Goal: Information Seeking & Learning: Learn about a topic

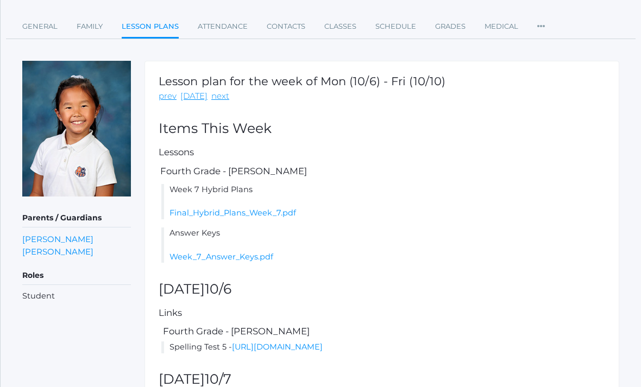
scroll to position [89, 0]
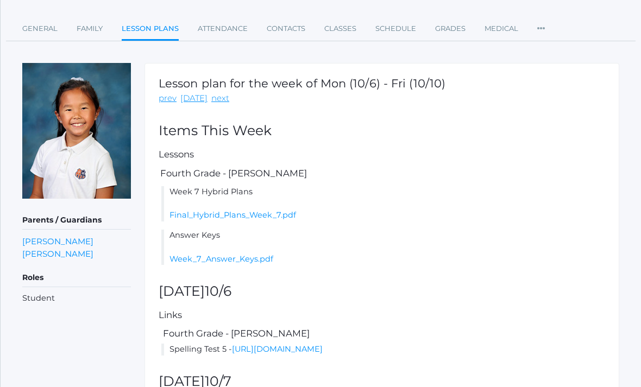
click at [248, 260] on link "Week_7_Answer_Keys.pdf" at bounding box center [222, 259] width 104 height 10
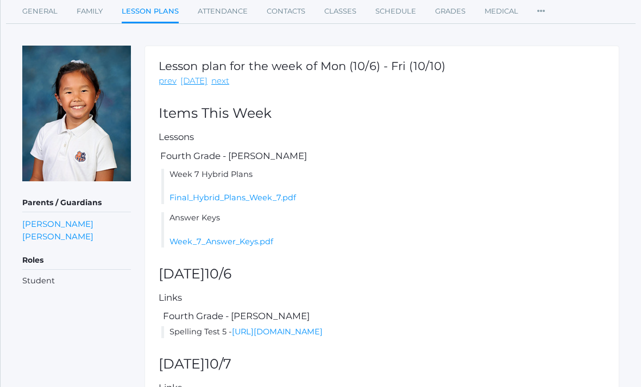
click at [260, 240] on link "Week_7_Answer_Keys.pdf" at bounding box center [222, 242] width 104 height 10
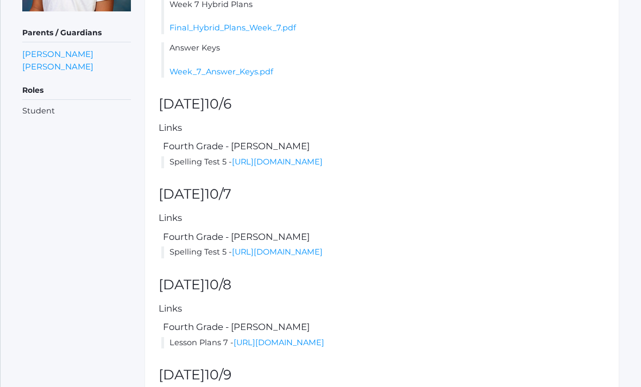
scroll to position [275, 0]
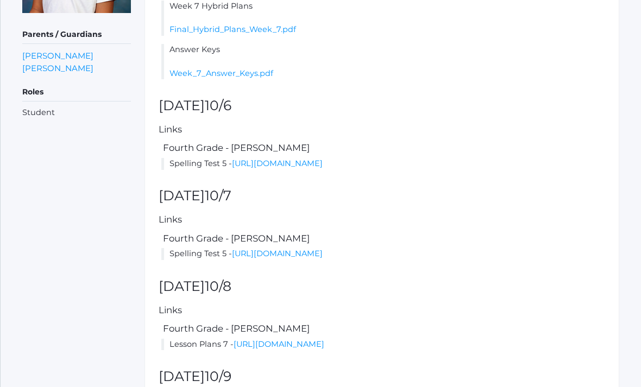
click at [323, 164] on link "[URL][DOMAIN_NAME]" at bounding box center [277, 164] width 91 height 10
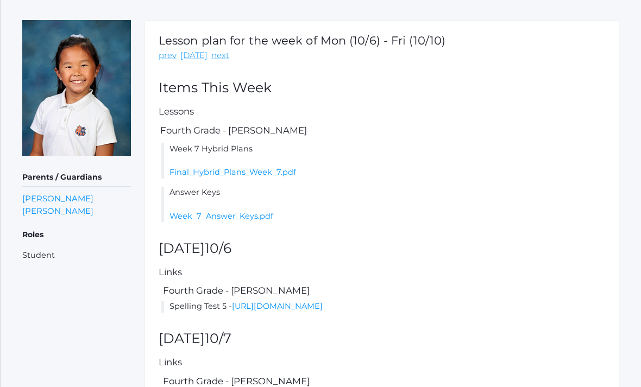
scroll to position [132, 0]
click at [191, 215] on link "Week_7_Answer_Keys.pdf" at bounding box center [222, 217] width 104 height 10
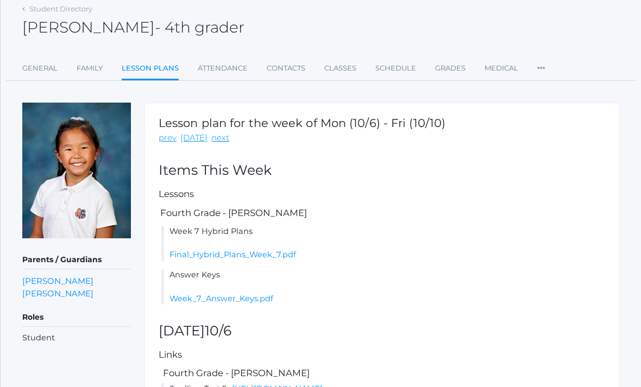
scroll to position [46, 0]
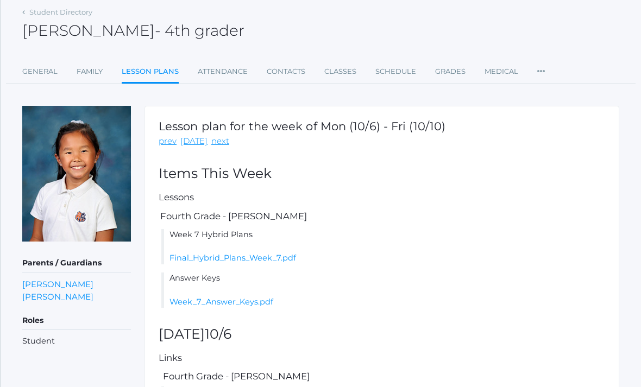
click at [211, 144] on link "next" at bounding box center [220, 141] width 18 height 12
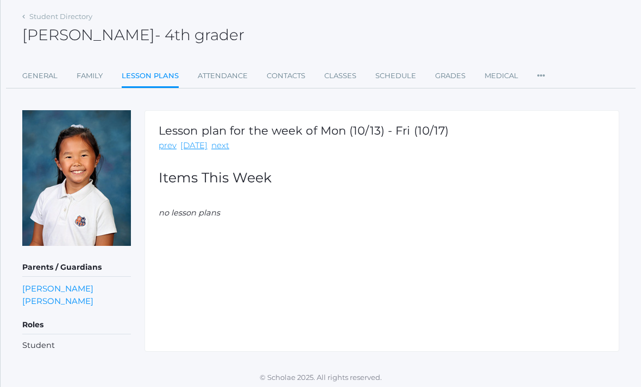
click at [162, 151] on link "prev" at bounding box center [168, 146] width 18 height 12
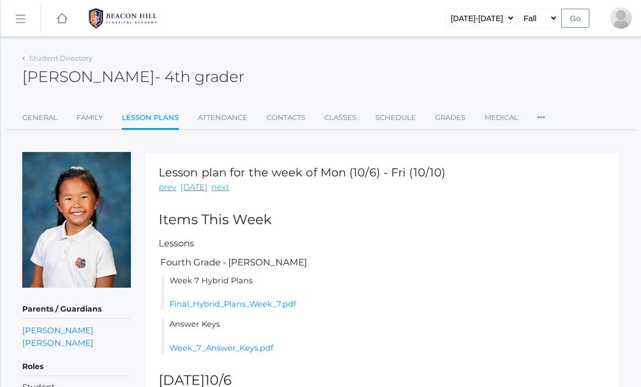
click at [159, 189] on link "prev" at bounding box center [168, 188] width 18 height 12
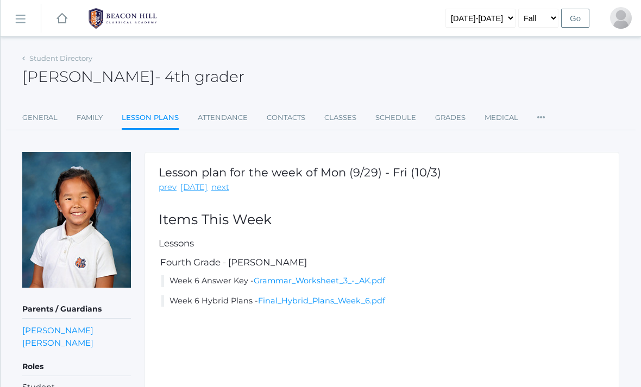
click at [278, 303] on link "Final_Hybrid_Plans_Week_6.pdf" at bounding box center [321, 301] width 127 height 10
click at [161, 192] on link "prev" at bounding box center [168, 188] width 18 height 12
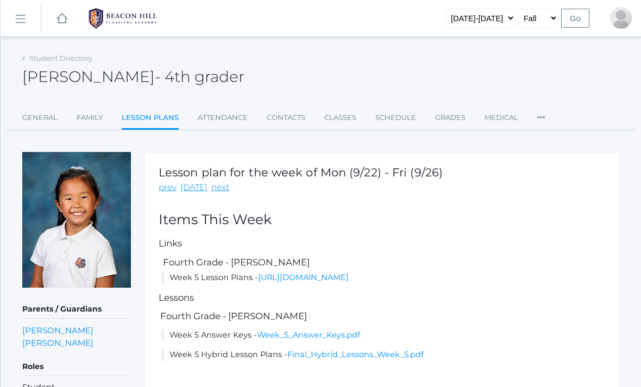
click at [215, 189] on link "next" at bounding box center [220, 188] width 18 height 12
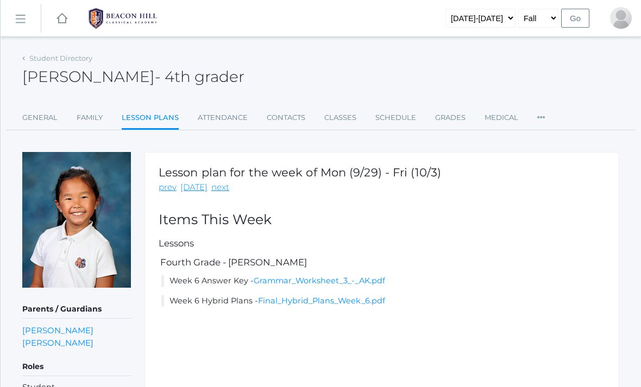
click at [211, 186] on link "next" at bounding box center [220, 188] width 18 height 12
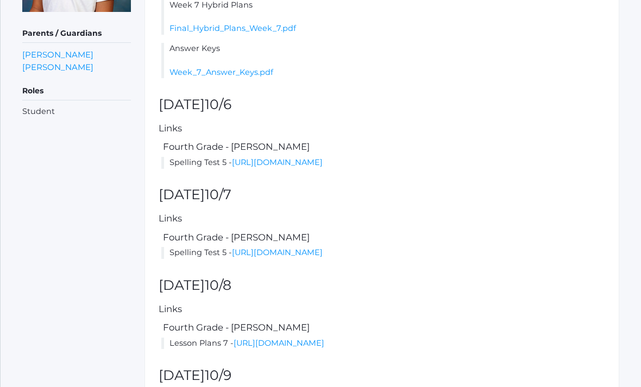
scroll to position [277, 0]
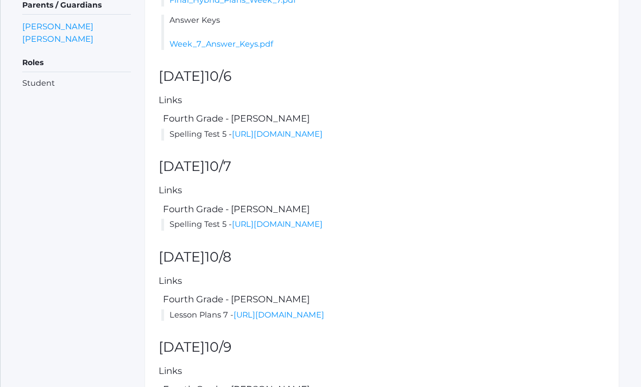
click at [323, 130] on link "[URL][DOMAIN_NAME]" at bounding box center [277, 135] width 91 height 10
